Goal: Transaction & Acquisition: Purchase product/service

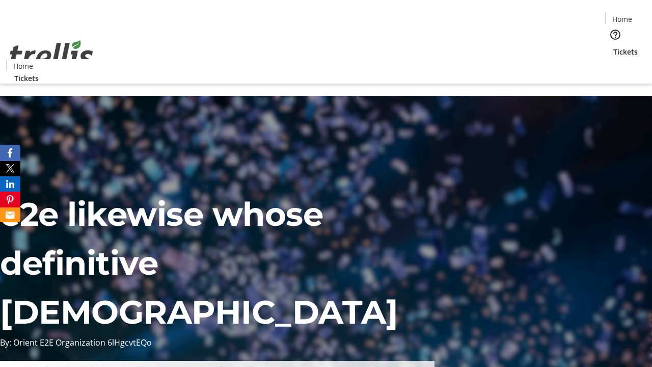
click at [613, 46] on span "Tickets" at bounding box center [625, 51] width 24 height 11
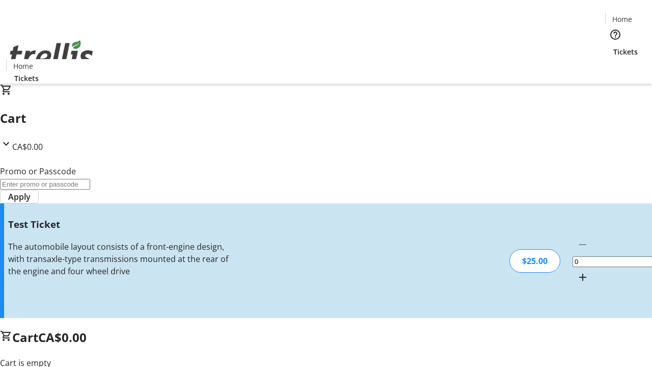
click at [576, 271] on mat-icon "Increment by one" at bounding box center [582, 277] width 12 height 12
type input "1"
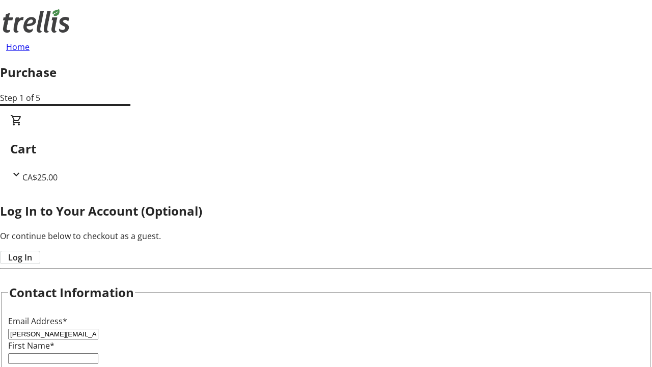
type input "[PERSON_NAME][EMAIL_ADDRESS][DOMAIN_NAME]"
type input "[PERSON_NAME]"
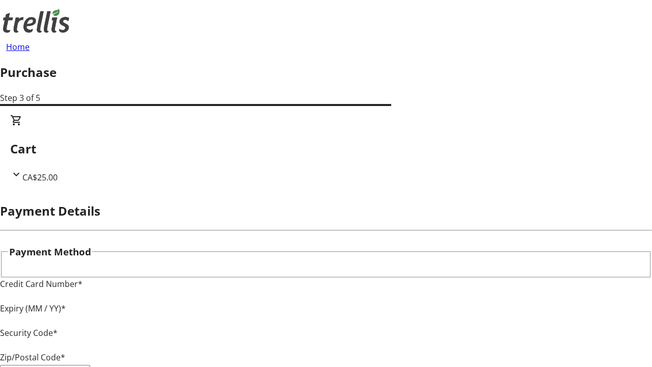
type input "V1Y 0C2"
